Goal: Information Seeking & Learning: Learn about a topic

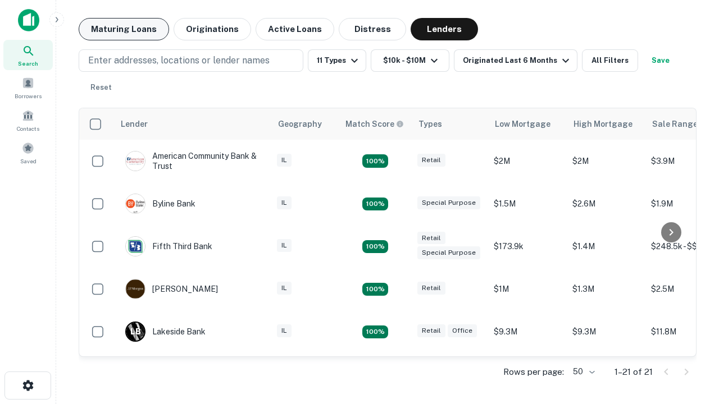
click at [124, 29] on button "Maturing Loans" at bounding box center [124, 29] width 90 height 22
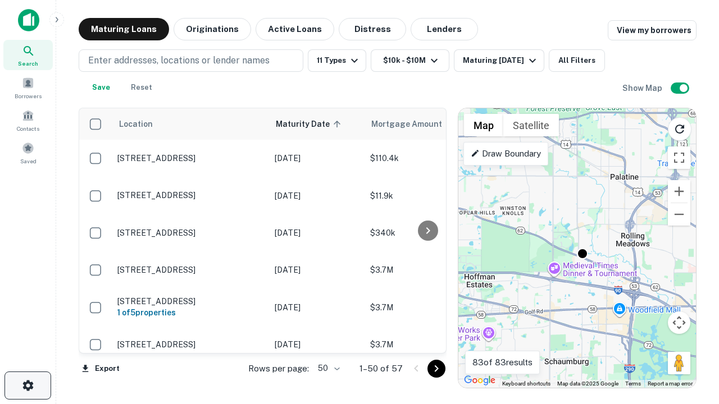
click at [28, 386] on icon "button" at bounding box center [27, 385] width 13 height 13
